Goal: Task Accomplishment & Management: Manage account settings

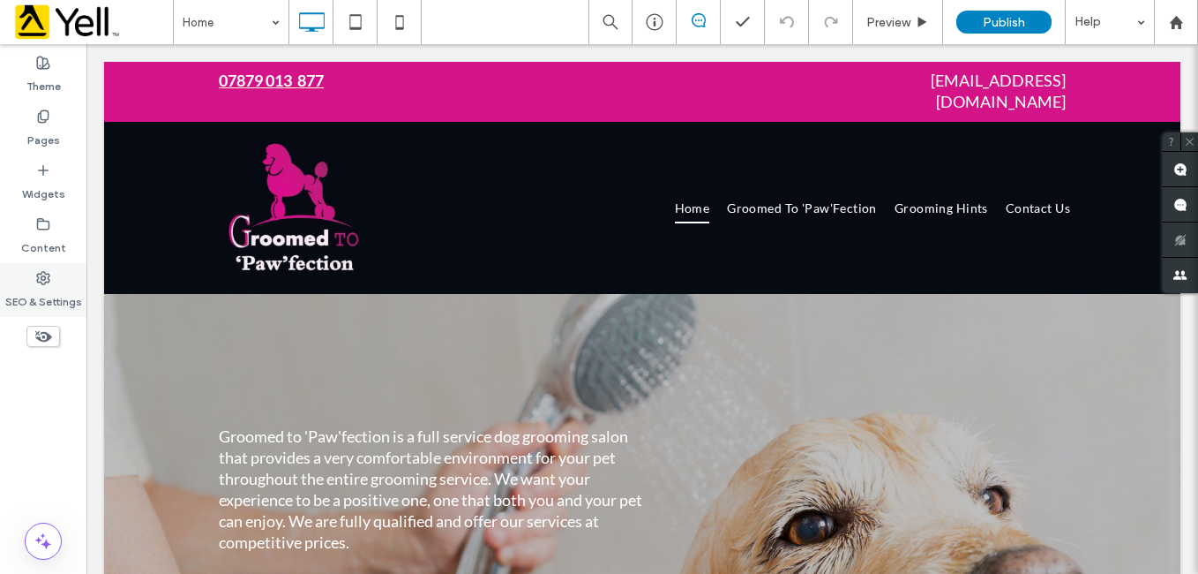
click at [56, 297] on label "SEO & Settings" at bounding box center [43, 297] width 77 height 25
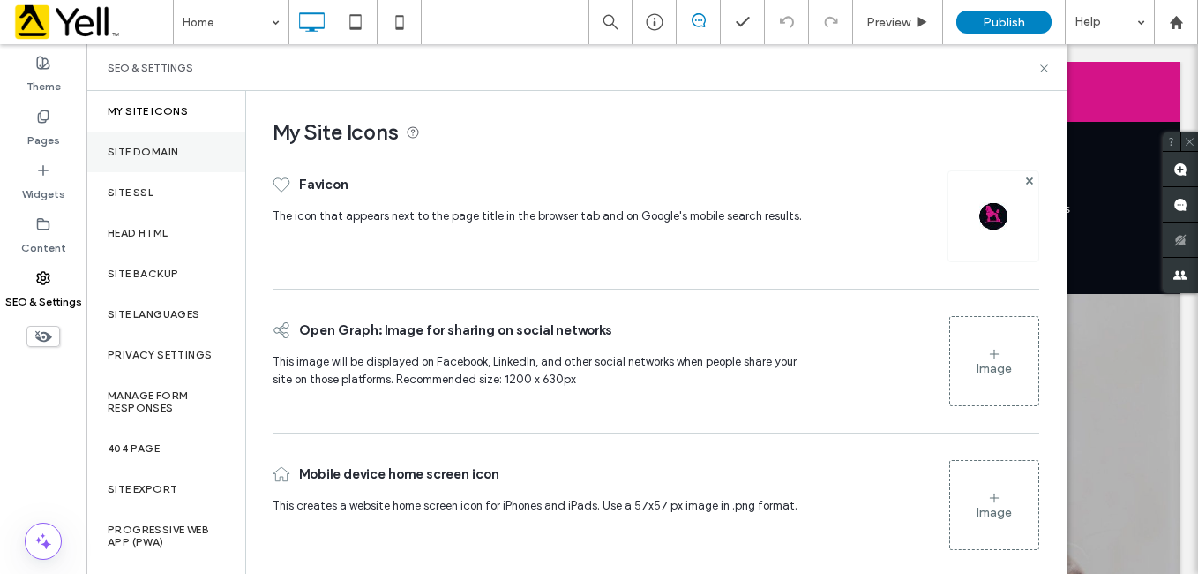
click at [161, 149] on label "Site Domain" at bounding box center [143, 152] width 71 height 12
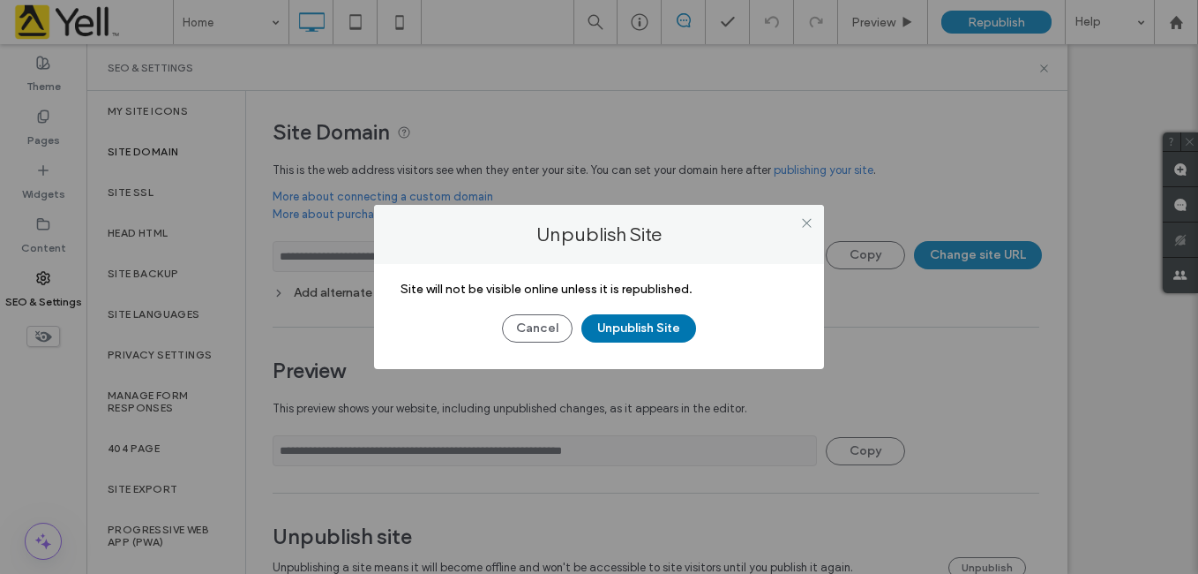
click at [665, 332] on button "Unpublish Site" at bounding box center [638, 328] width 115 height 28
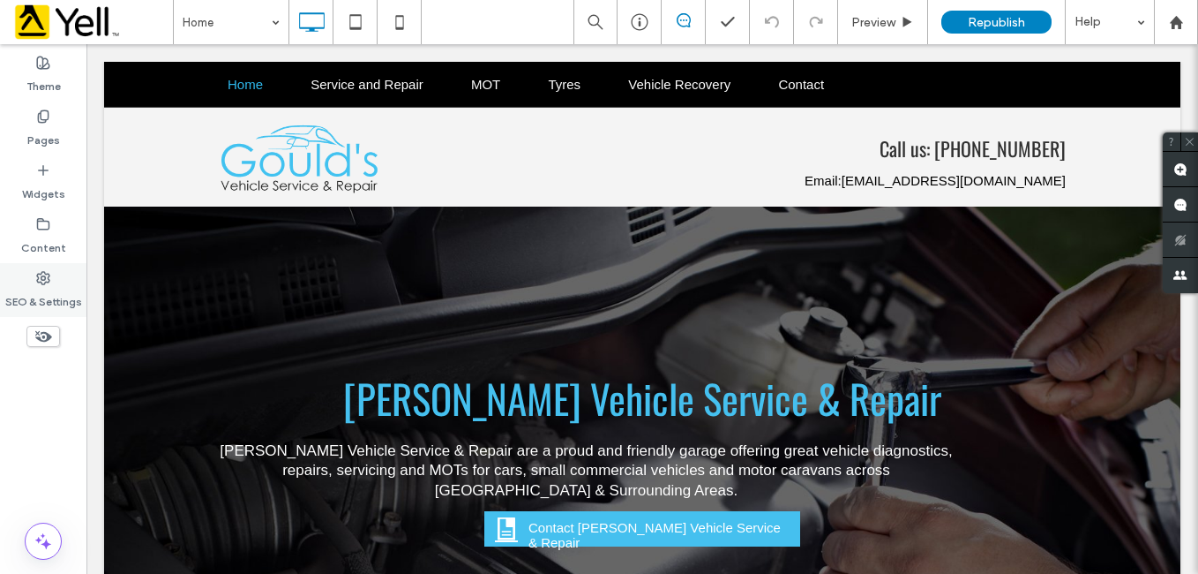
click at [46, 280] on icon at bounding box center [43, 278] width 14 height 14
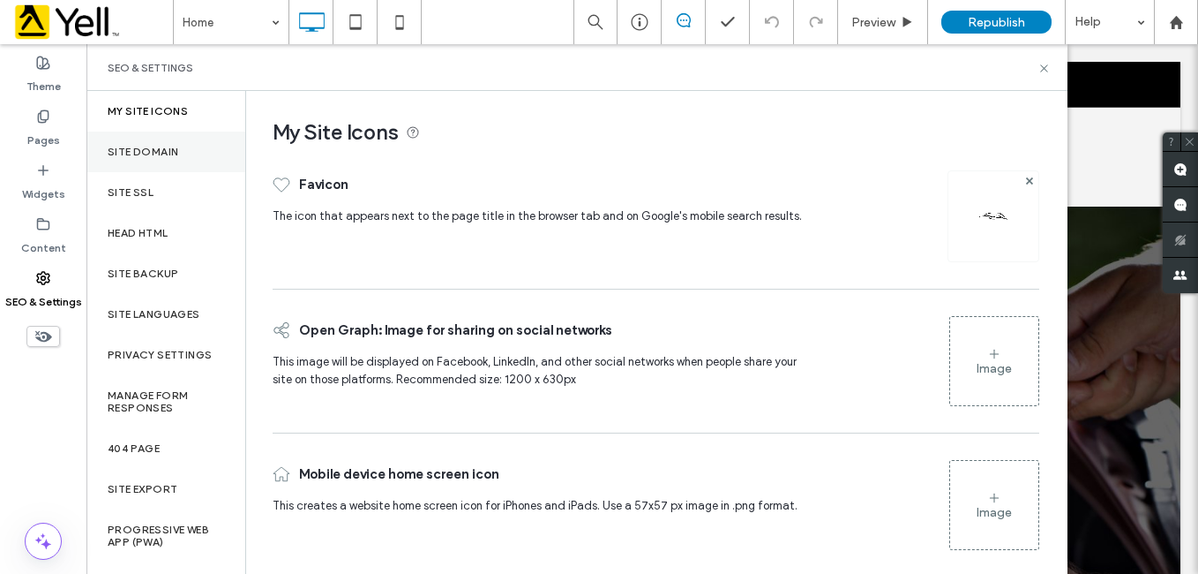
click at [181, 154] on div "Site Domain" at bounding box center [165, 151] width 159 height 41
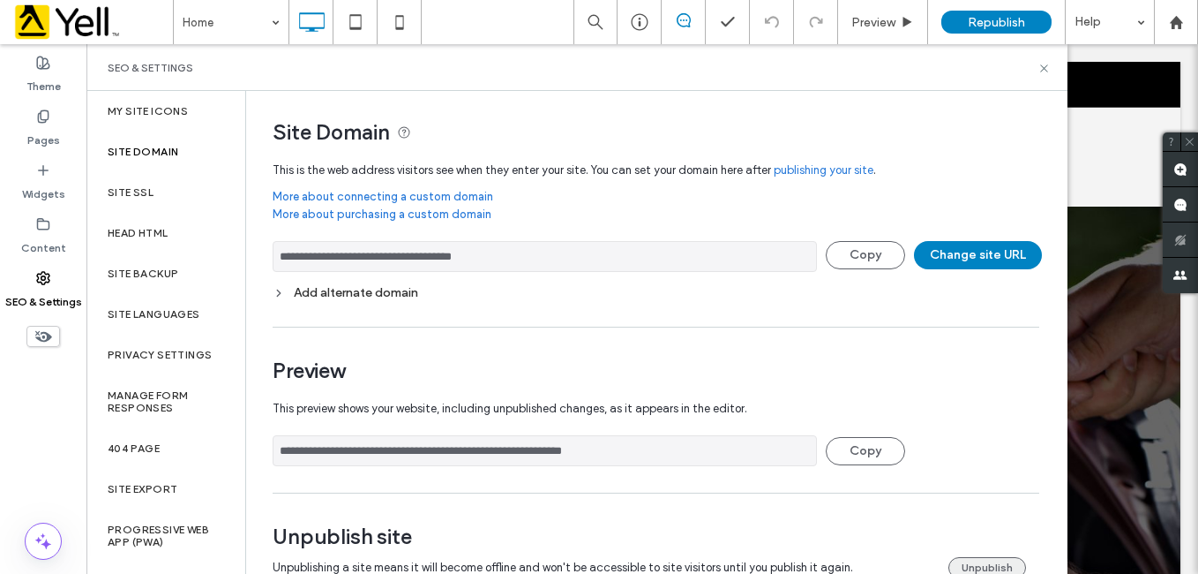
click at [968, 561] on button "Unpublish" at bounding box center [988, 567] width 78 height 21
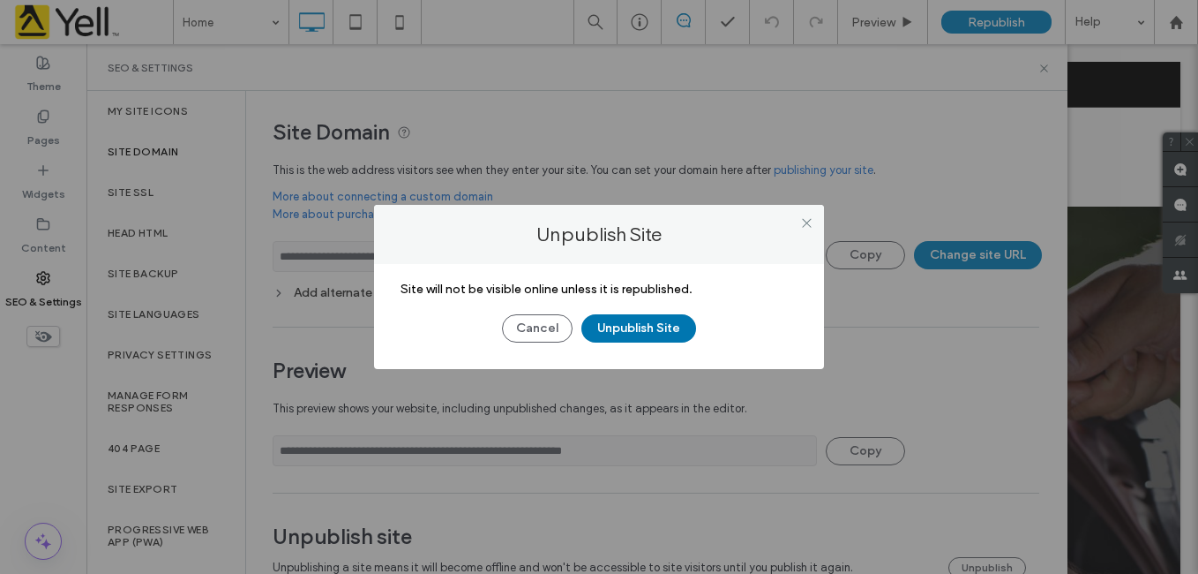
click at [646, 322] on button "Unpublish Site" at bounding box center [638, 328] width 115 height 28
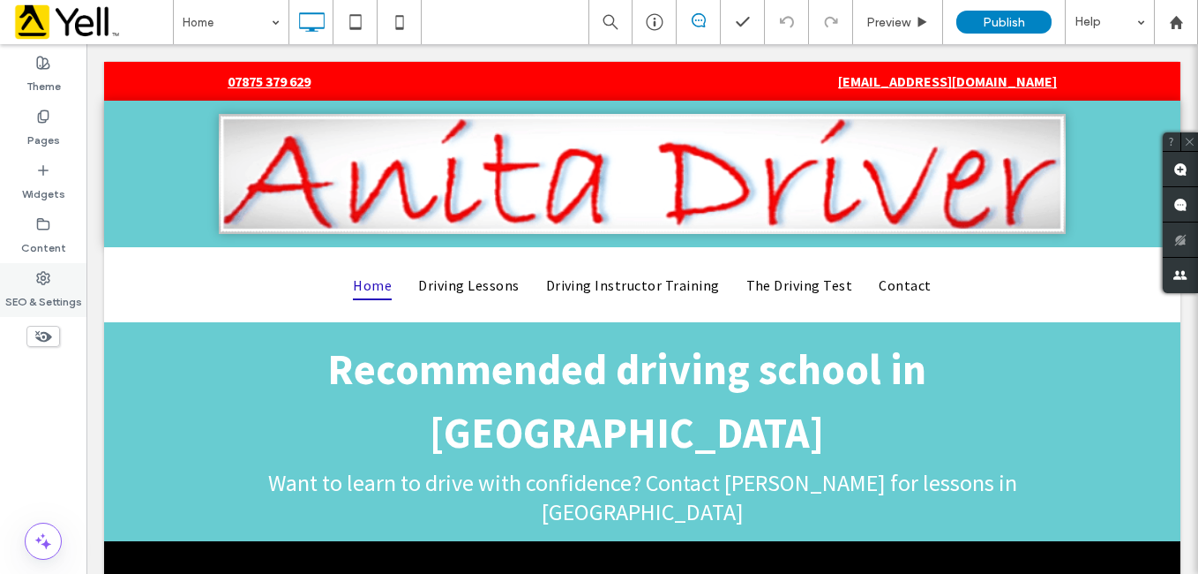
click at [56, 285] on label "SEO & Settings" at bounding box center [43, 297] width 77 height 25
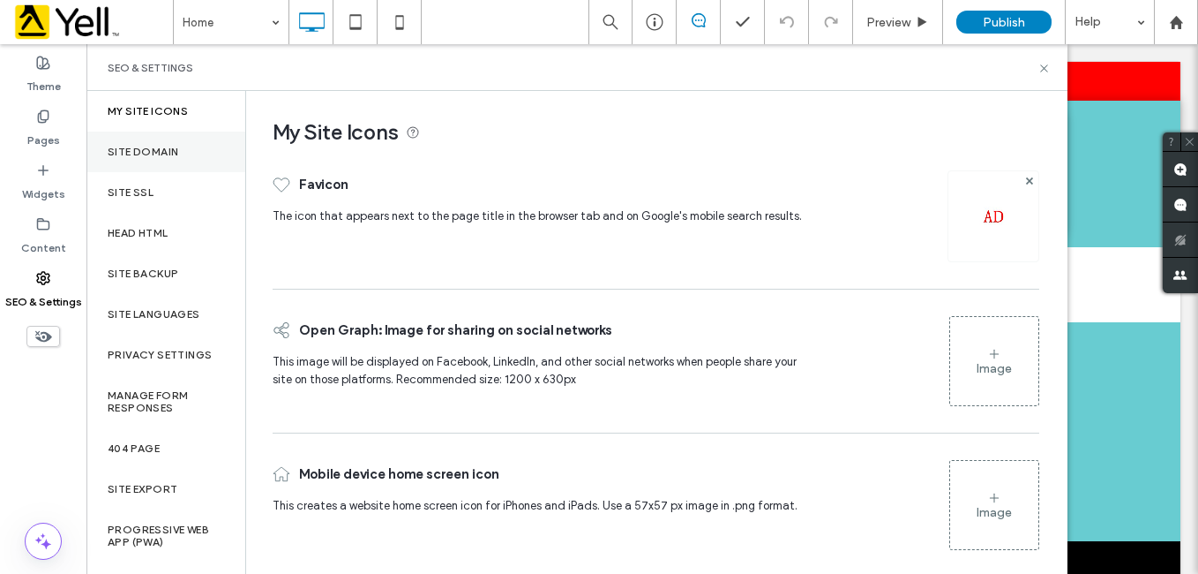
click at [184, 146] on div "Site Domain" at bounding box center [165, 151] width 159 height 41
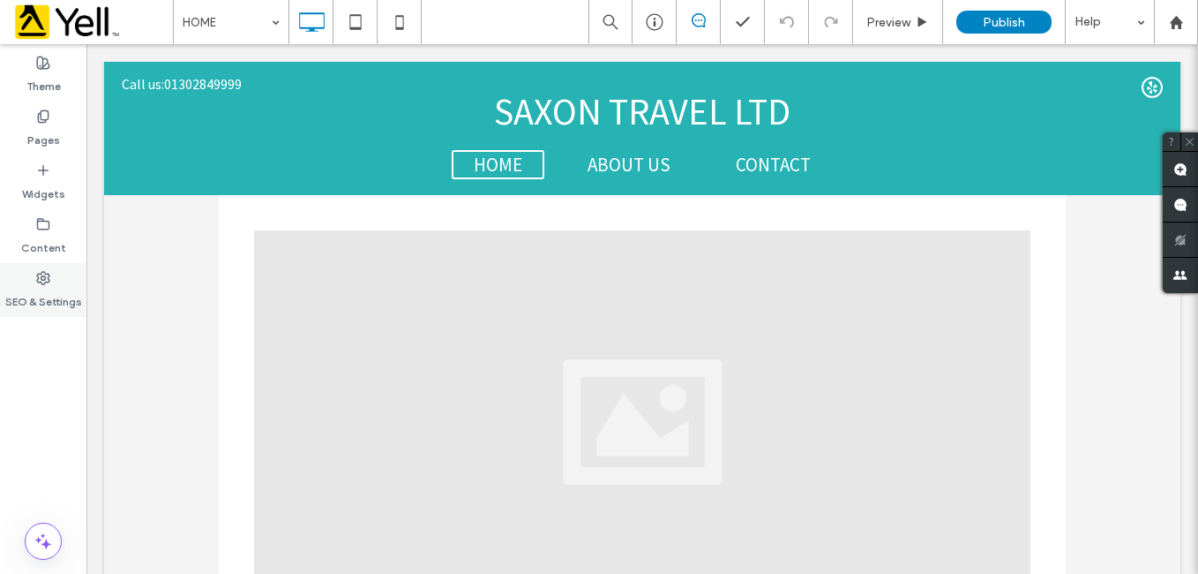
click at [48, 286] on label "SEO & Settings" at bounding box center [43, 297] width 77 height 25
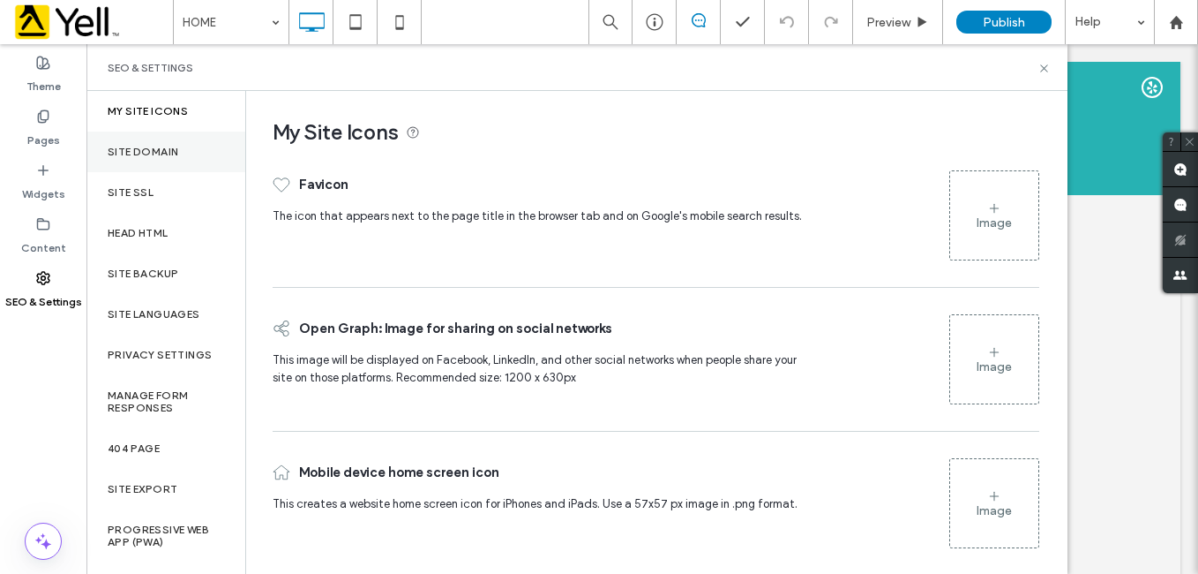
click at [157, 156] on label "Site Domain" at bounding box center [143, 152] width 71 height 12
